Goal: Find specific page/section: Find specific page/section

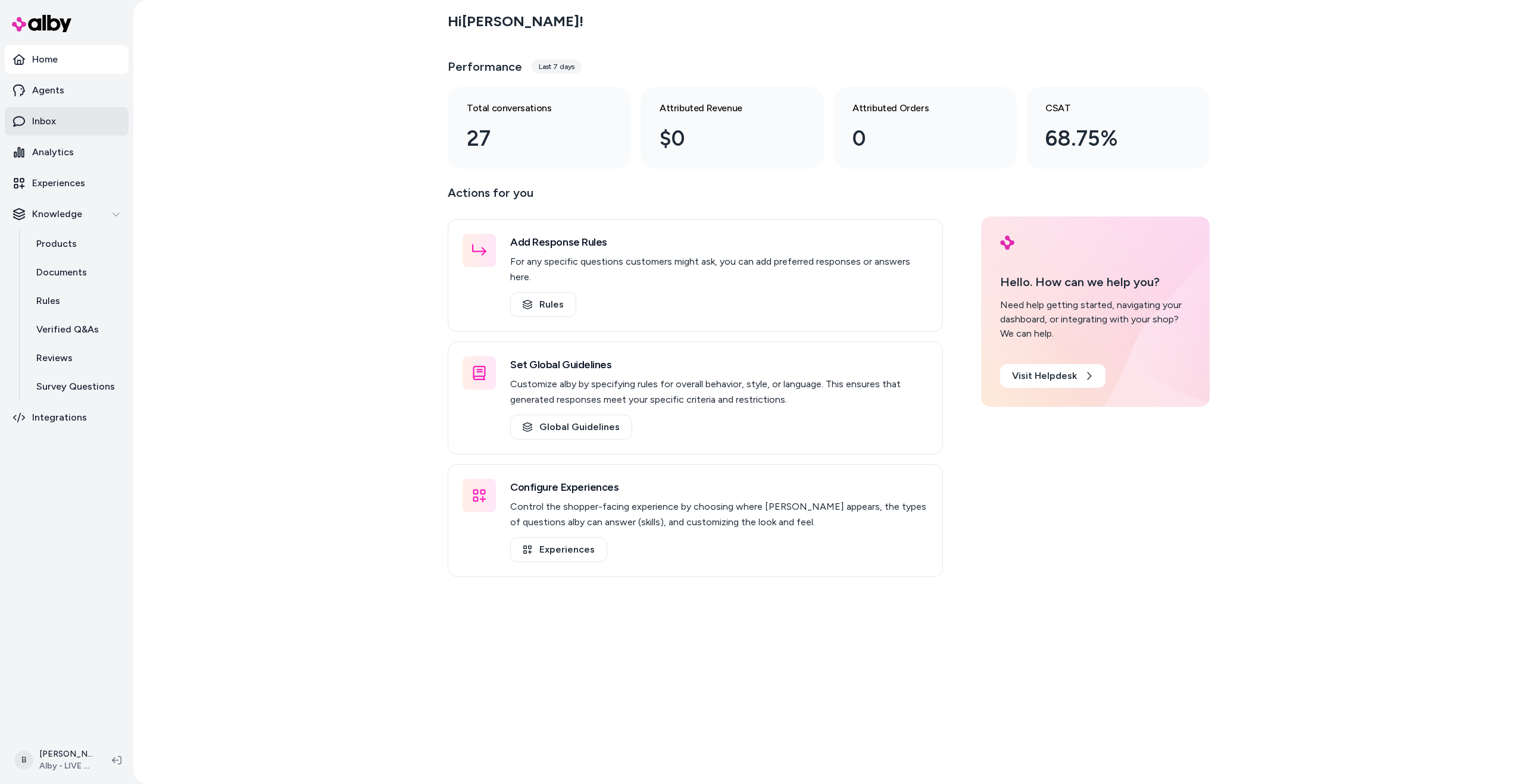
click at [74, 118] on link "Inbox" at bounding box center [67, 121] width 124 height 29
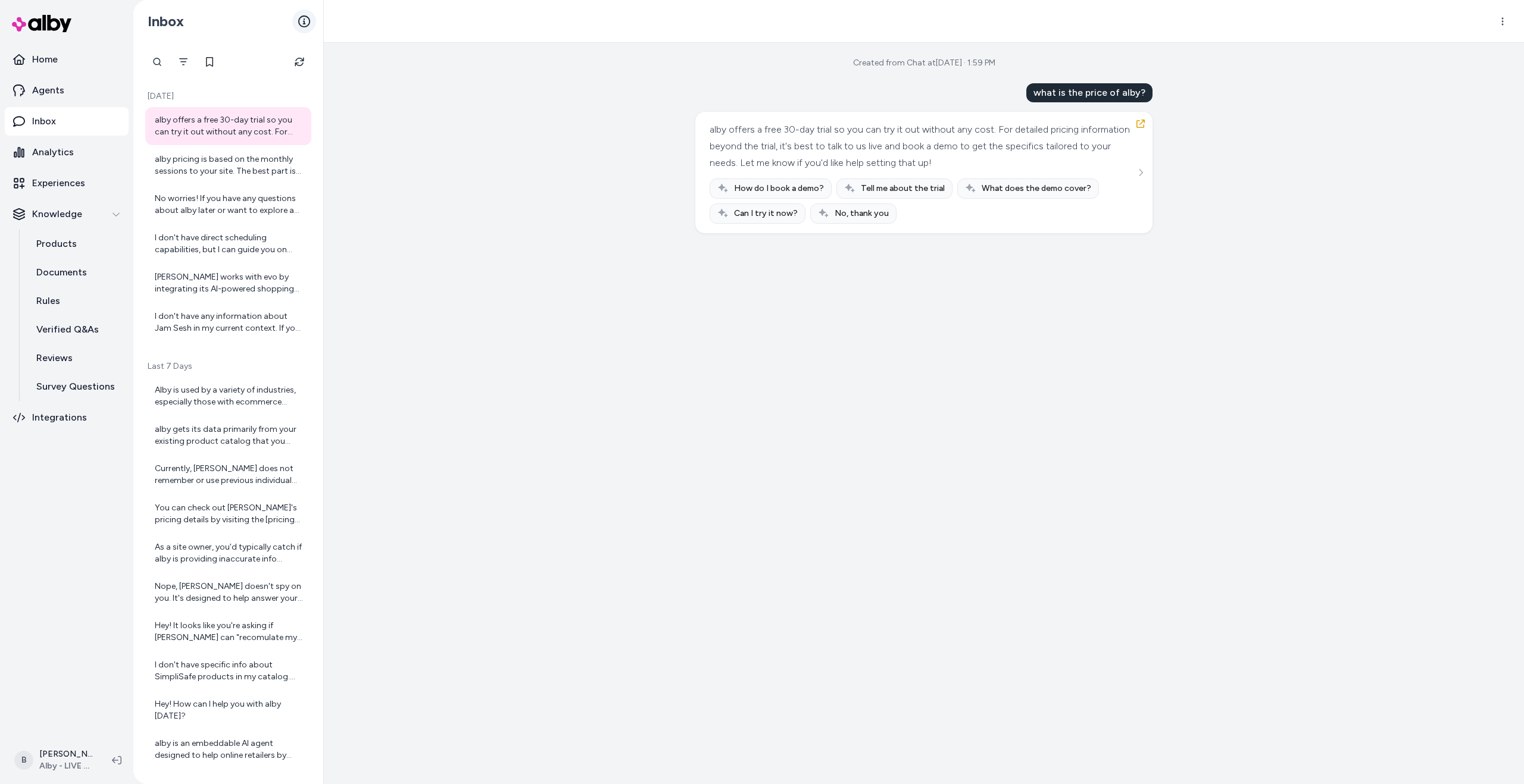
click at [307, 23] on icon at bounding box center [304, 21] width 12 height 12
click at [179, 62] on icon "Filter" at bounding box center [183, 62] width 9 height 9
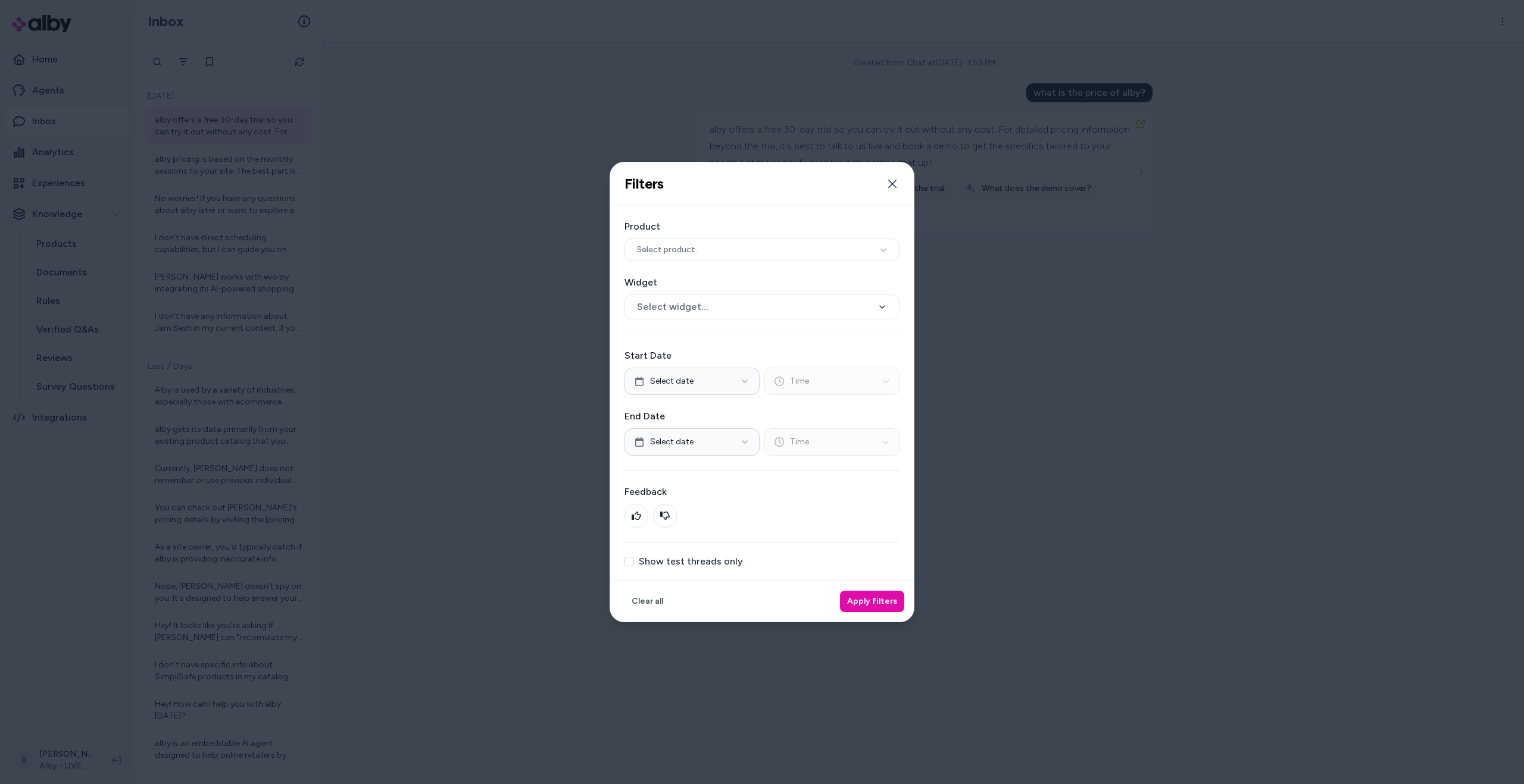
click at [702, 561] on label "Show test threads only" at bounding box center [690, 561] width 104 height 9
click at [634, 561] on button "Show test threads only" at bounding box center [629, 561] width 9 height 9
click at [860, 603] on button "Apply filters" at bounding box center [872, 602] width 64 height 21
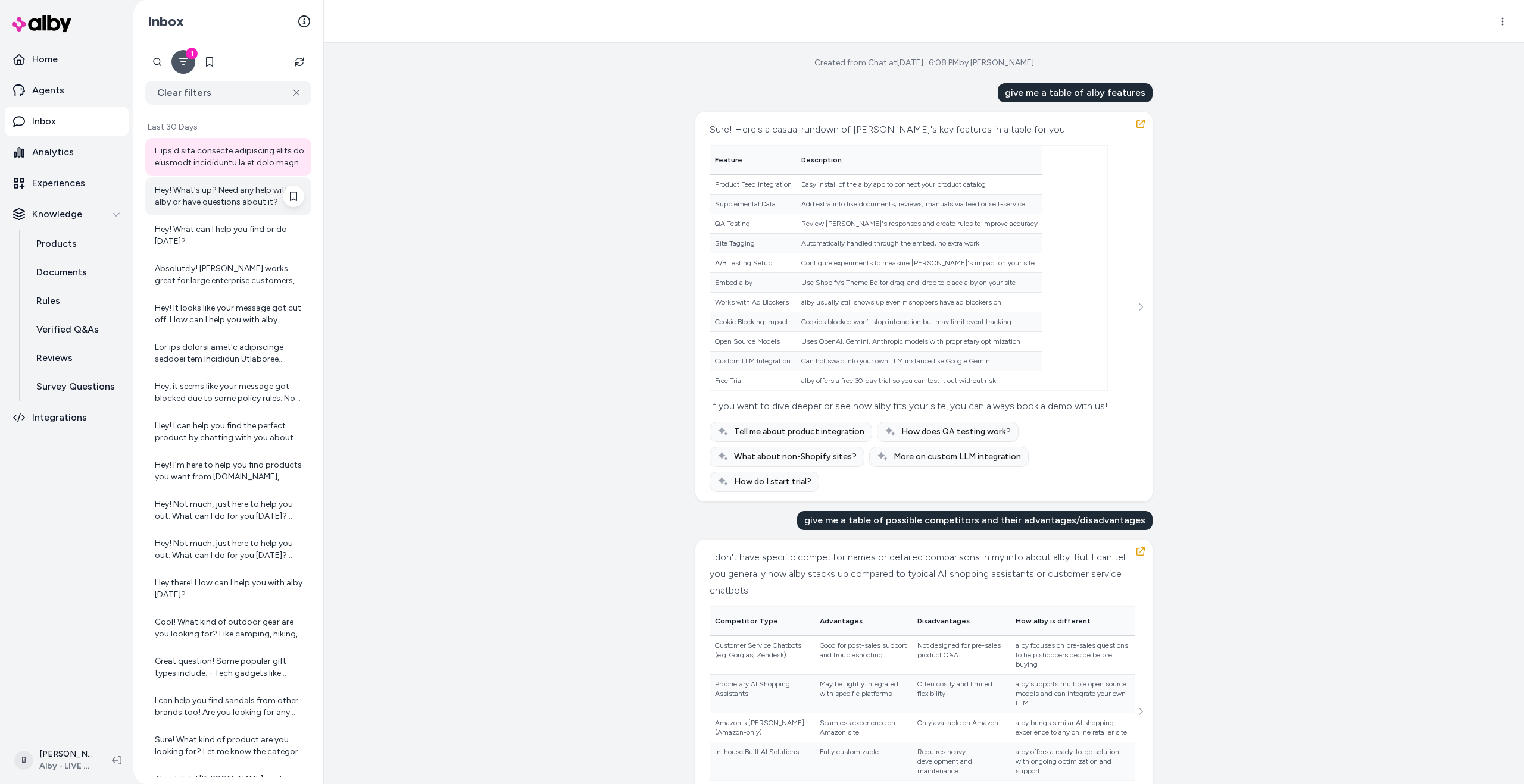
click at [225, 196] on div "Hey! What's up? Need any help with alby or have questions about it?" at bounding box center [229, 196] width 150 height 24
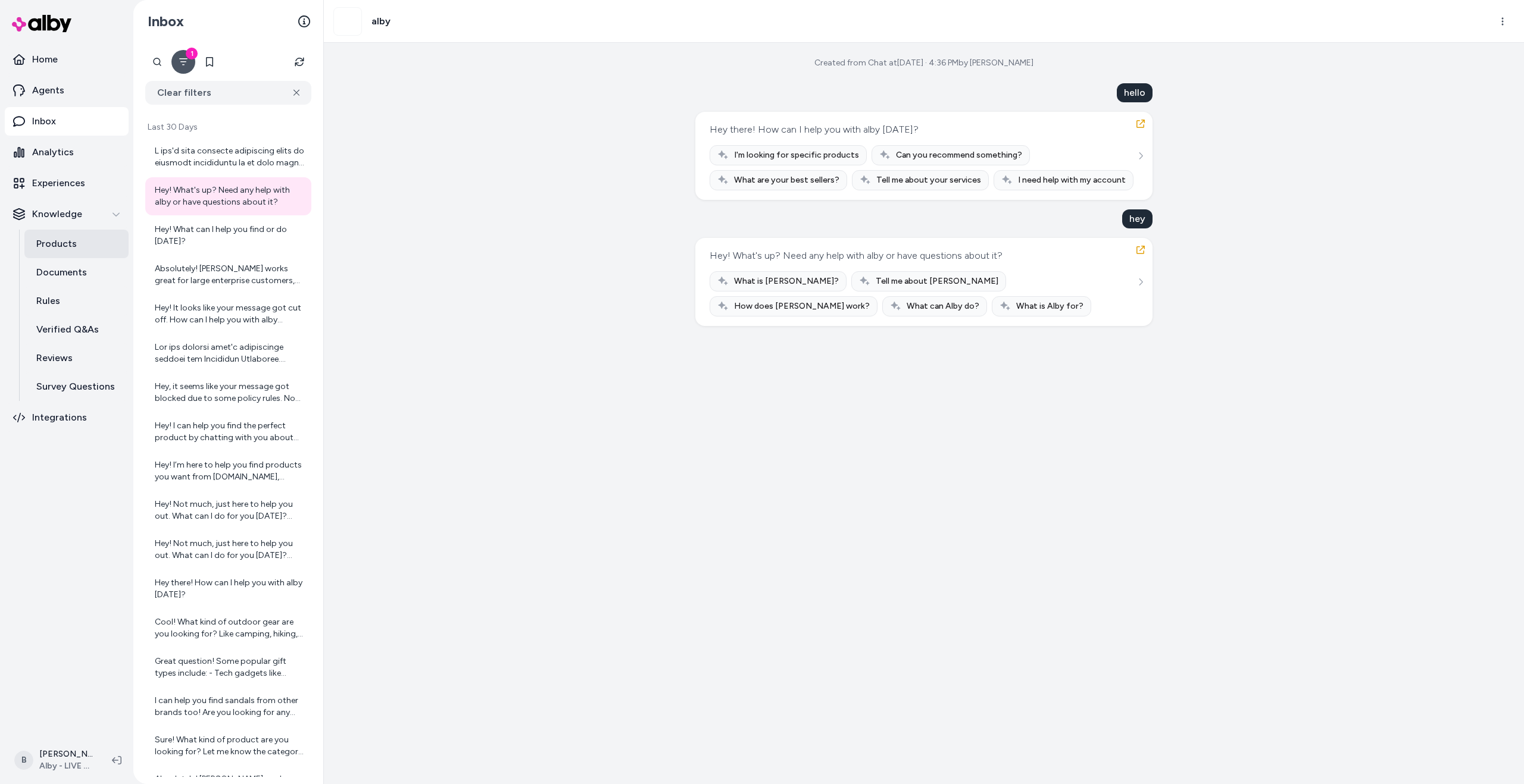
click at [68, 249] on p "Products" at bounding box center [56, 243] width 40 height 14
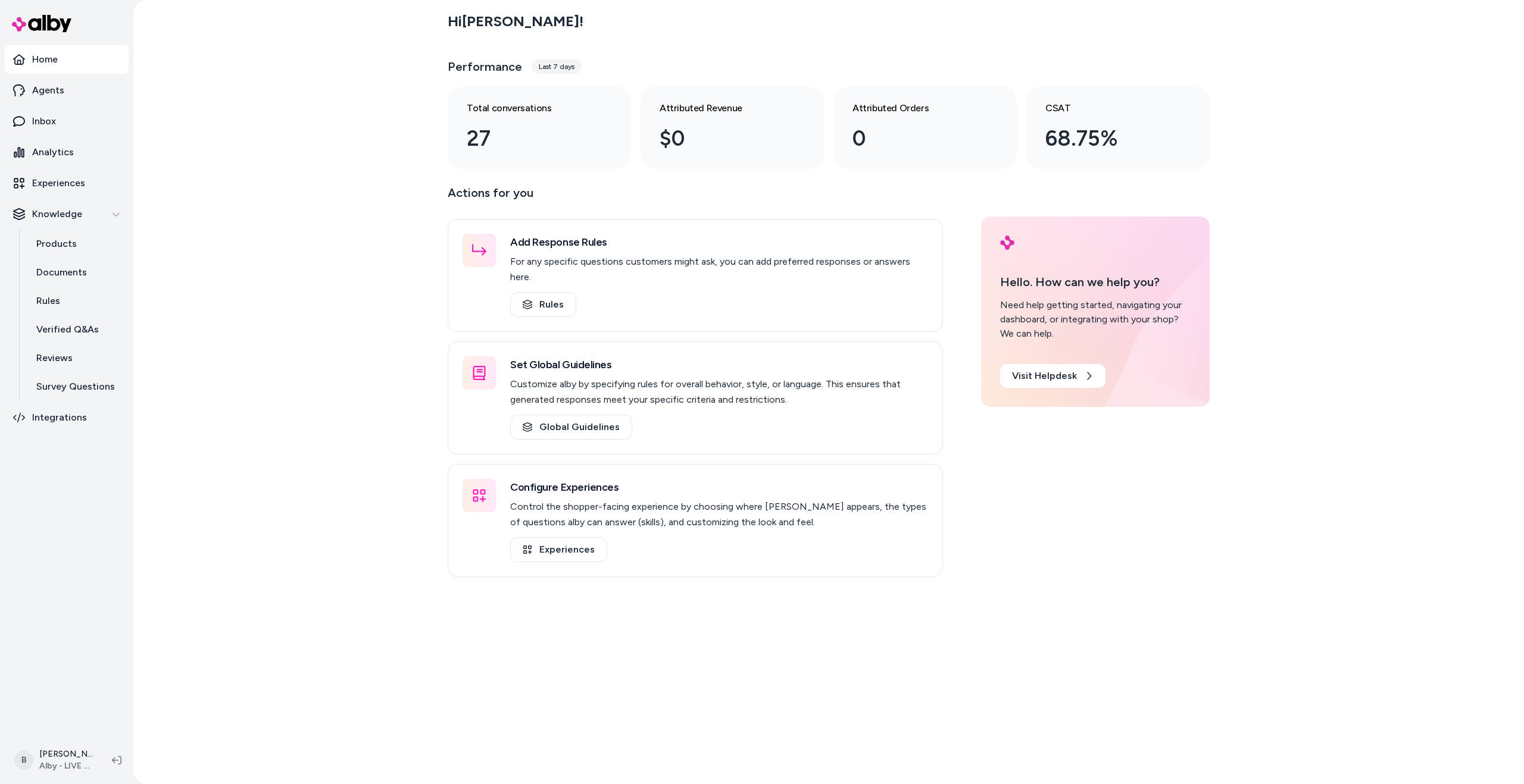
click at [198, 281] on div "Hi [PERSON_NAME] ! Performance Last 7 days Total conversations 27 Attributed Re…" at bounding box center [829, 392] width 1391 height 784
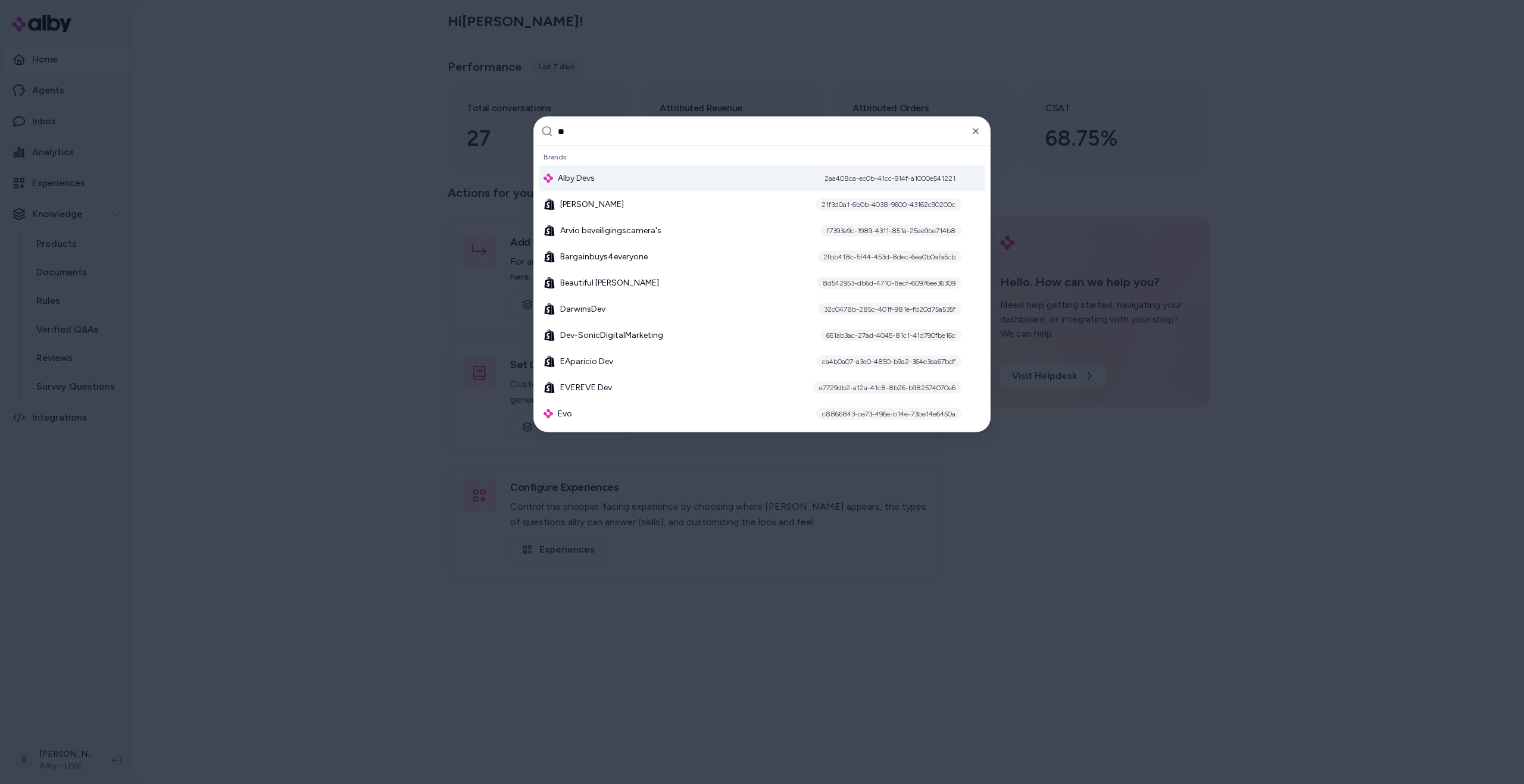
type input "***"
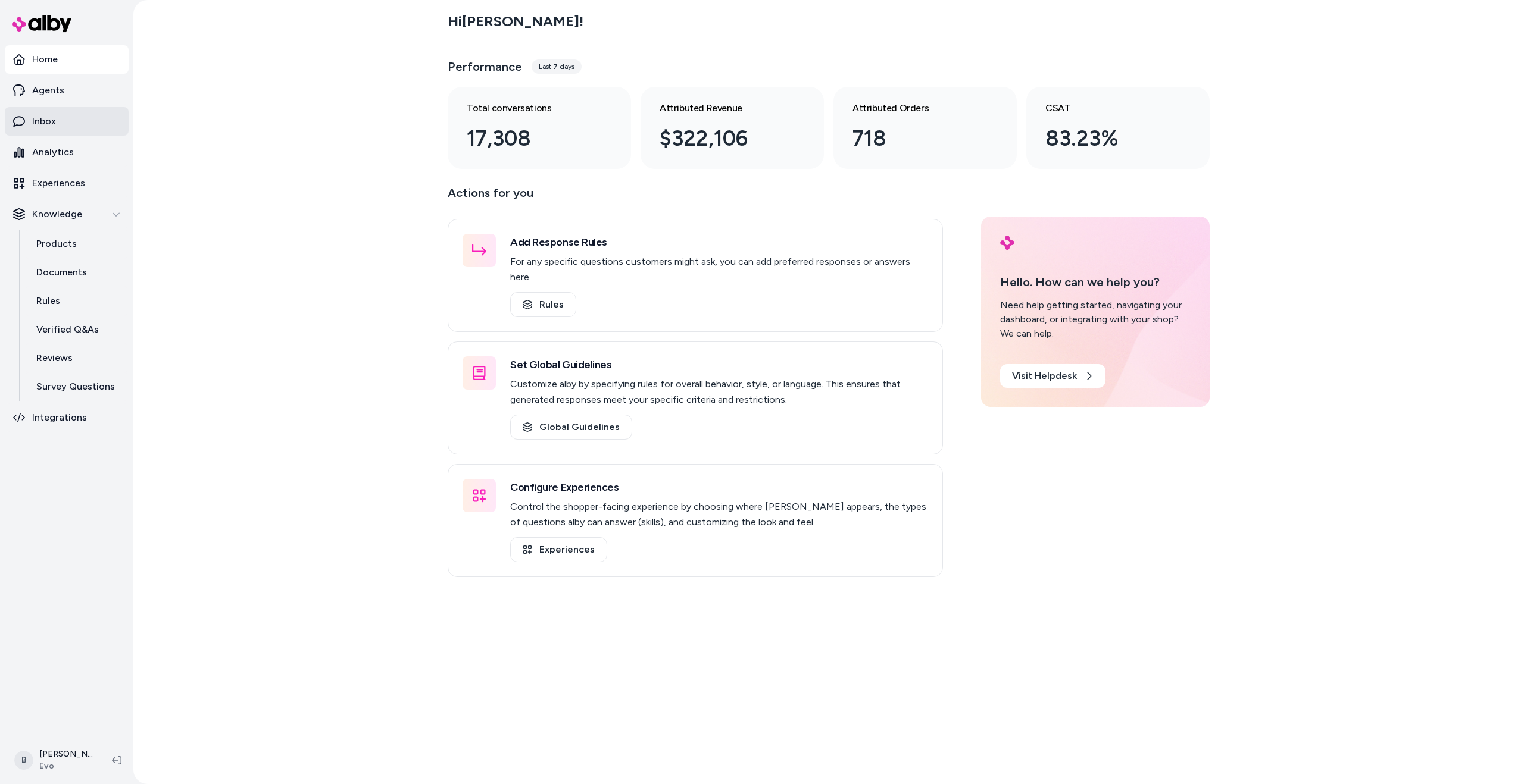
click at [51, 120] on p "Inbox" at bounding box center [44, 121] width 24 height 14
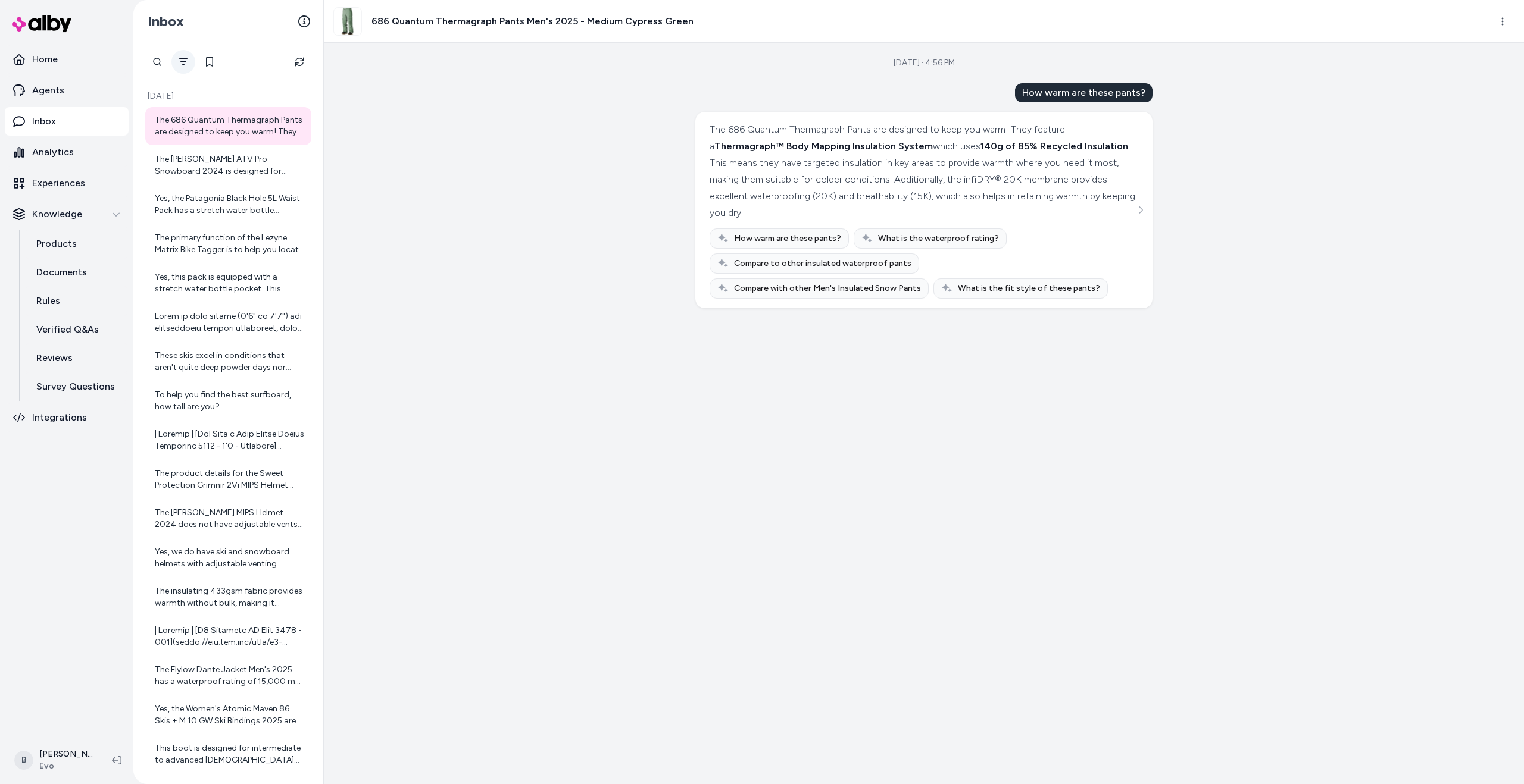
click at [180, 56] on button "Filter" at bounding box center [183, 62] width 24 height 24
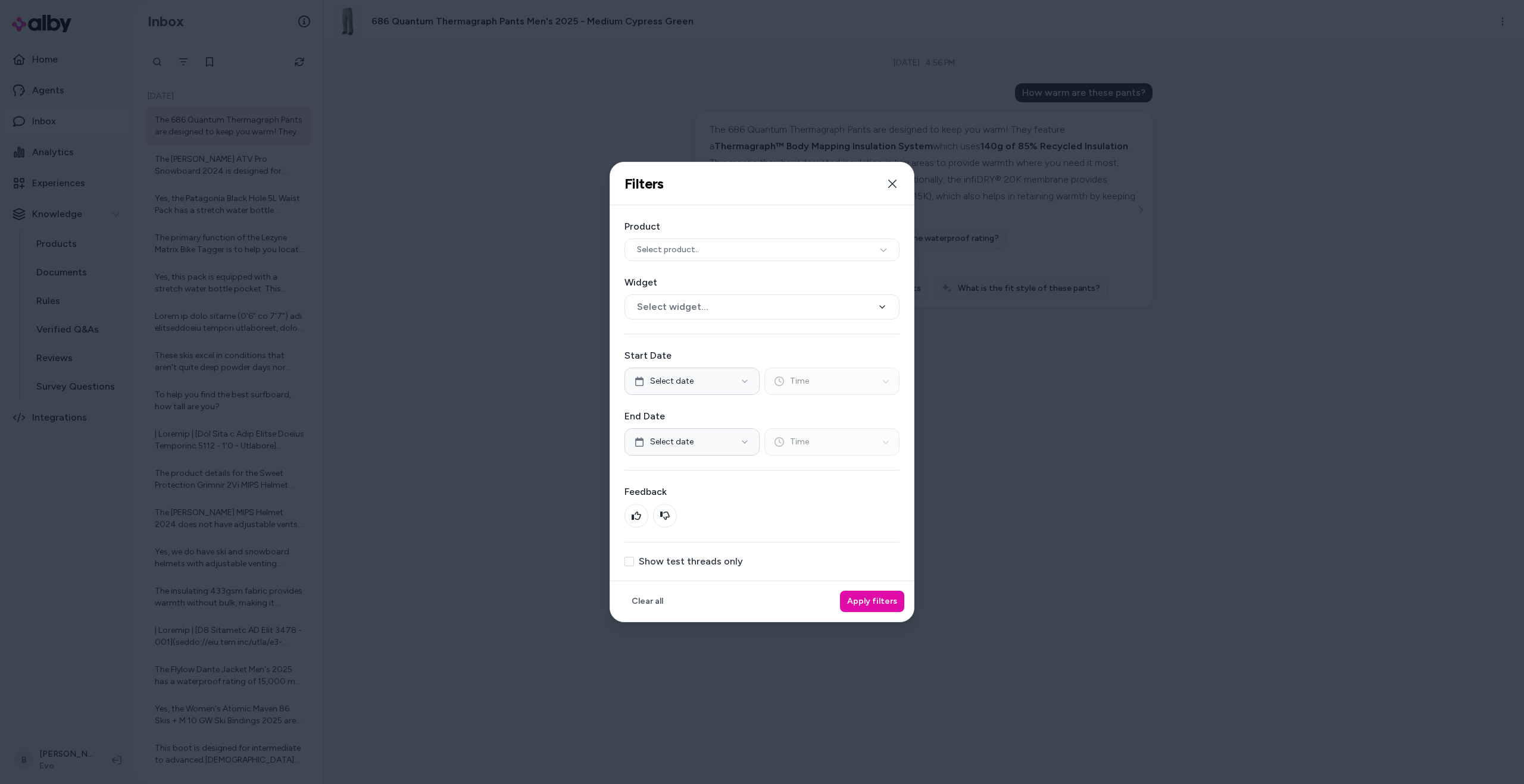
click at [631, 560] on button "Show test threads only" at bounding box center [629, 561] width 9 height 9
click at [860, 597] on button "Apply filters" at bounding box center [872, 602] width 64 height 21
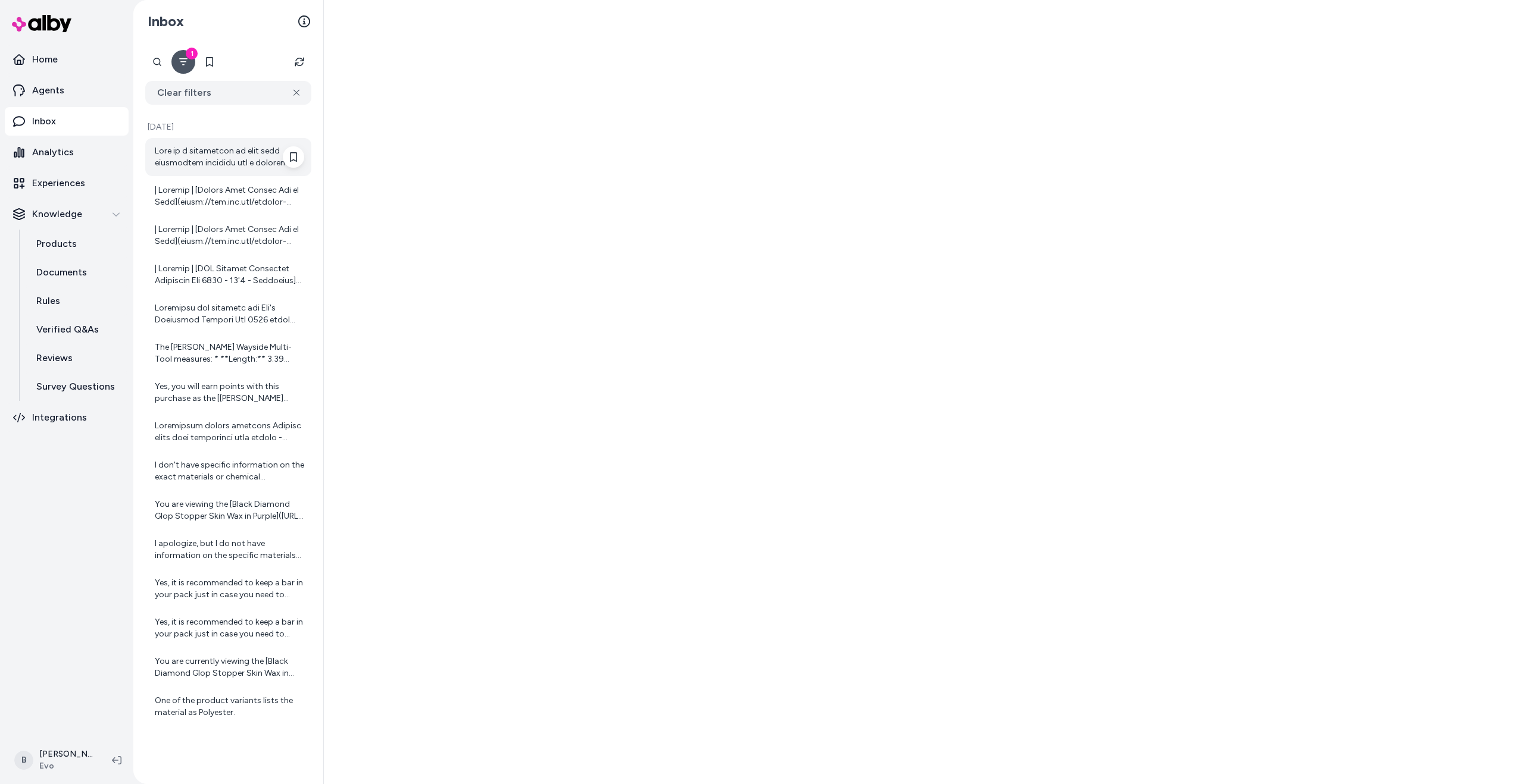
click at [226, 156] on div at bounding box center [229, 157] width 150 height 24
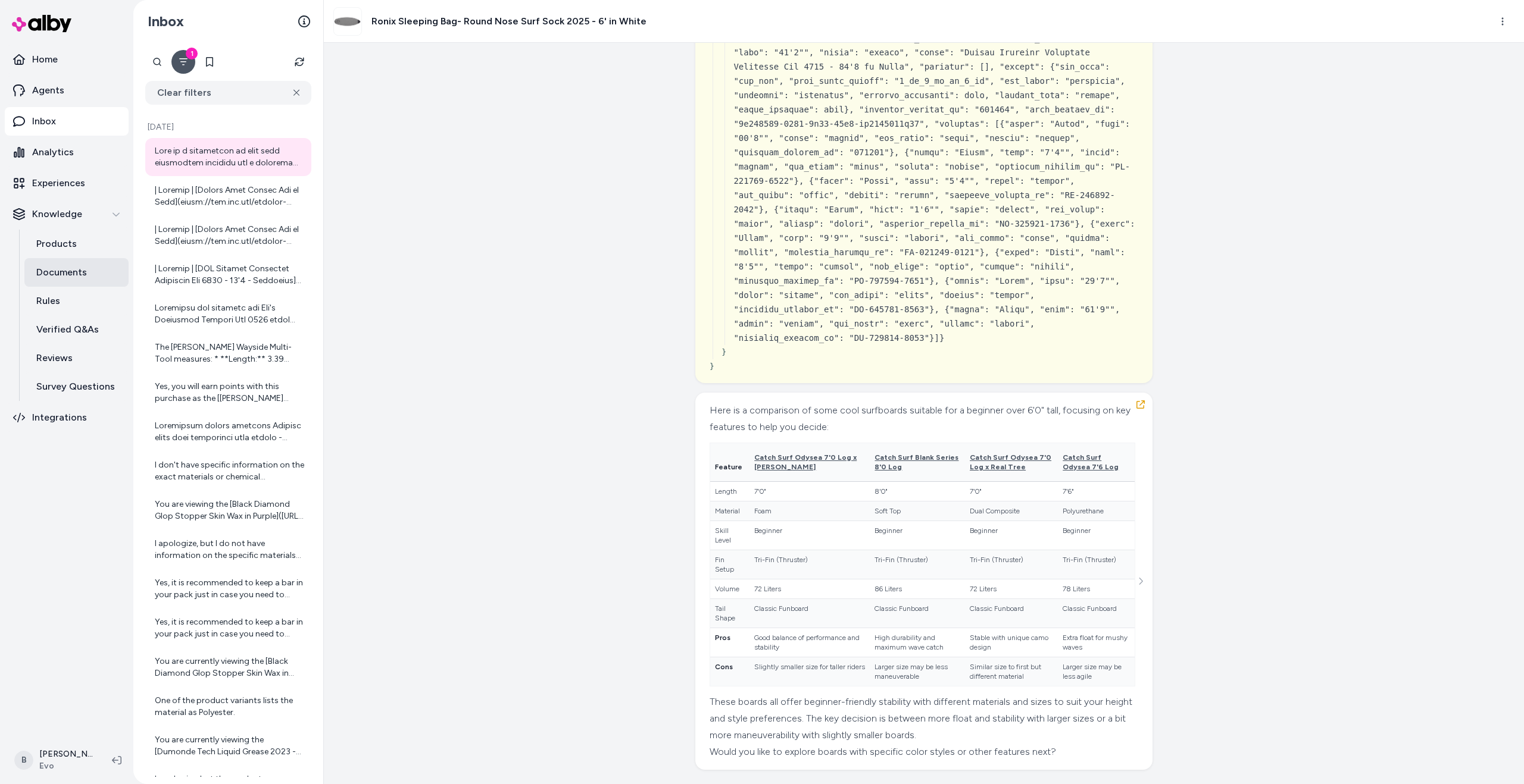
scroll to position [8992, 0]
